Goal: Information Seeking & Learning: Learn about a topic

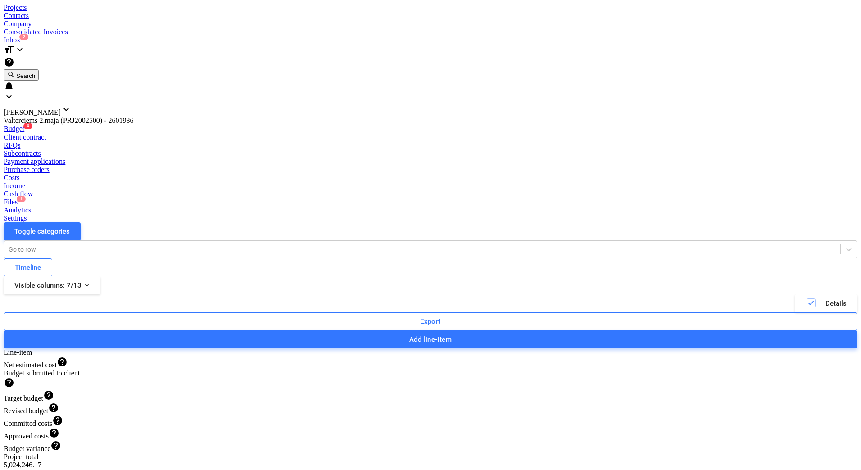
scroll to position [135, 0]
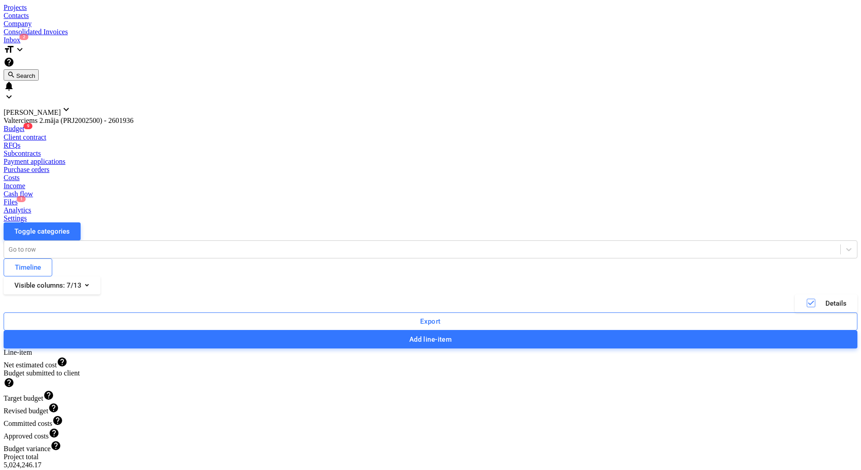
drag, startPoint x: 5, startPoint y: 123, endPoint x: 0, endPoint y: 127, distance: 6.5
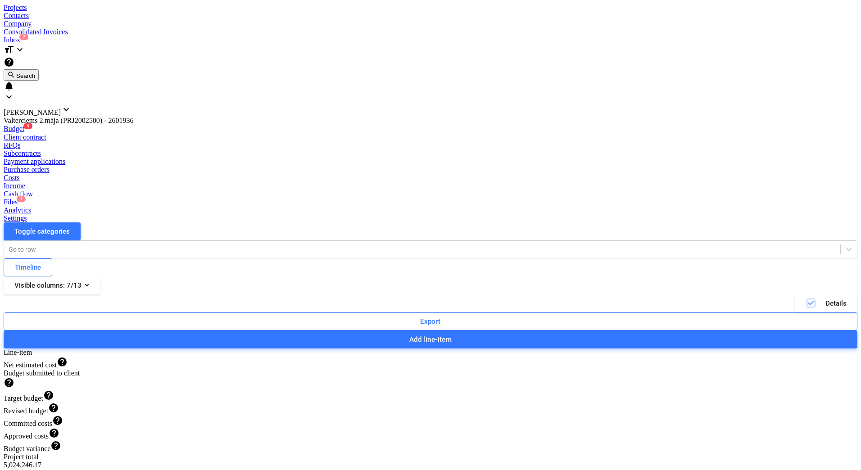
scroll to position [540, 0]
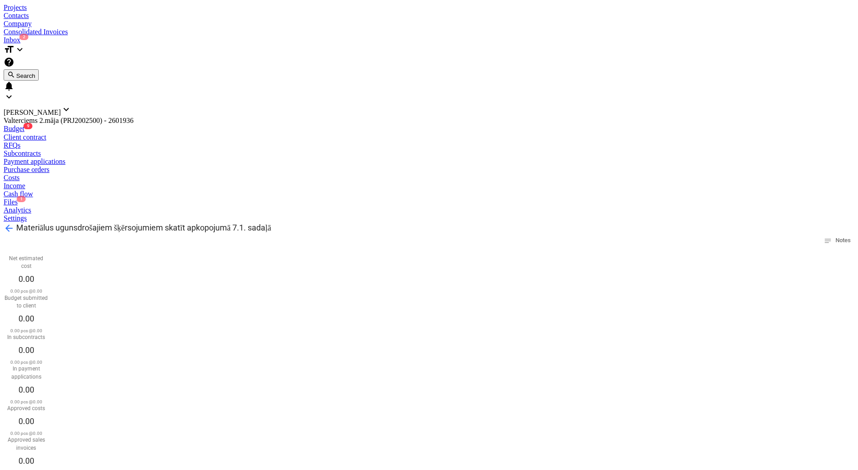
drag, startPoint x: 28, startPoint y: 51, endPoint x: 290, endPoint y: 54, distance: 262.5
click at [290, 222] on div "arrow_back Materiālus ugunsdrošajiem šķērsojumiem skatīt apkopojumā 7.1. sadaļā…" at bounding box center [429, 234] width 851 height 25
copy span "Materiālus ugunsdrošajiem šķērsojumiem skatīt apkopojumā 7.1. sadaļā"
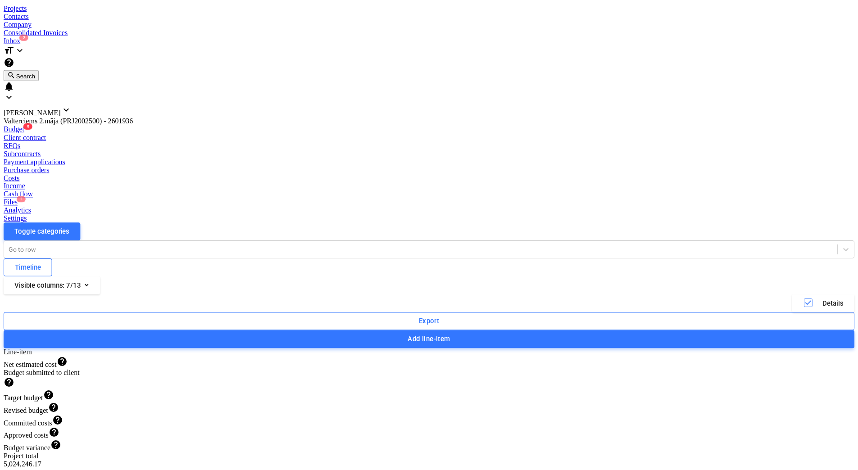
scroll to position [0, 0]
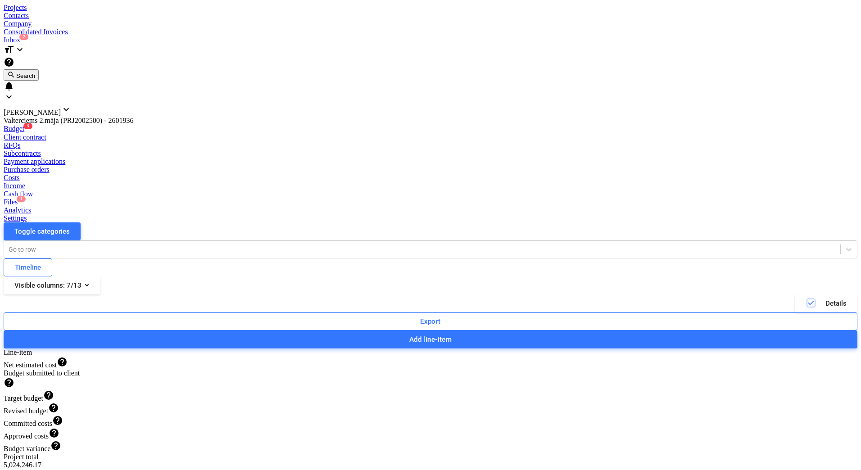
click at [99, 12] on div "Projects" at bounding box center [431, 8] width 854 height 8
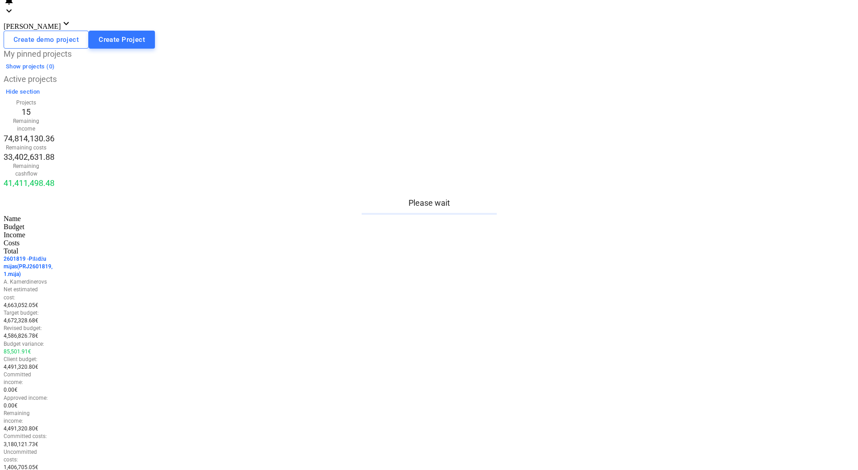
scroll to position [245, 0]
